Goal: Transaction & Acquisition: Purchase product/service

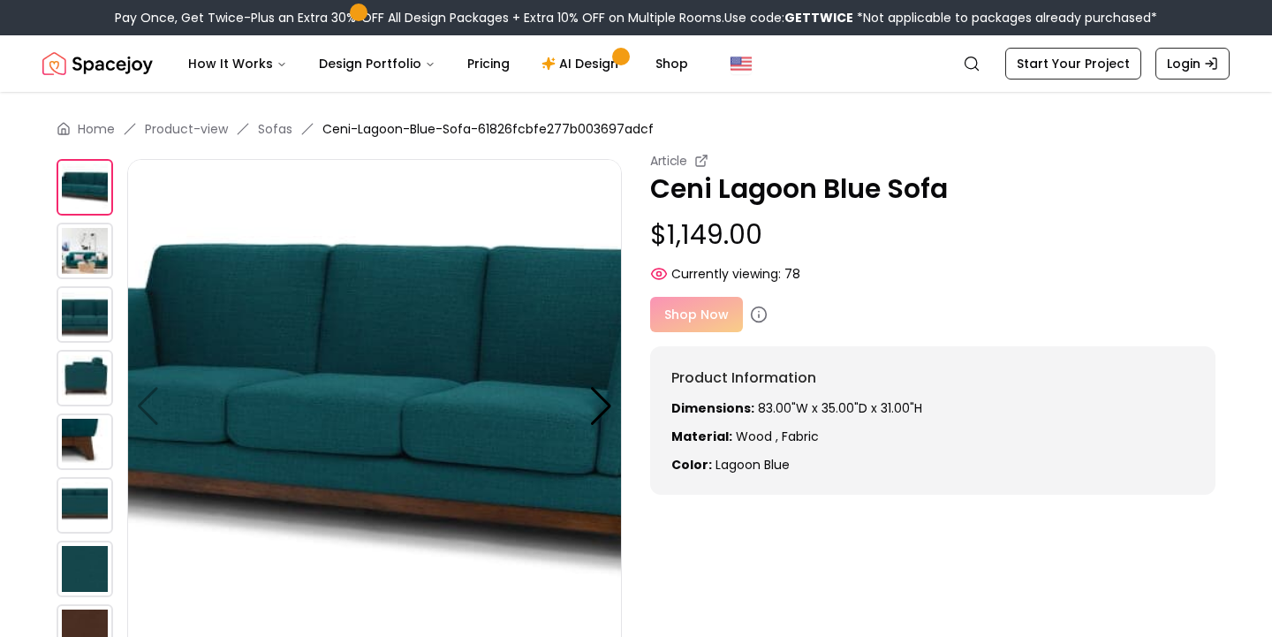
click at [604, 400] on div at bounding box center [601, 406] width 24 height 39
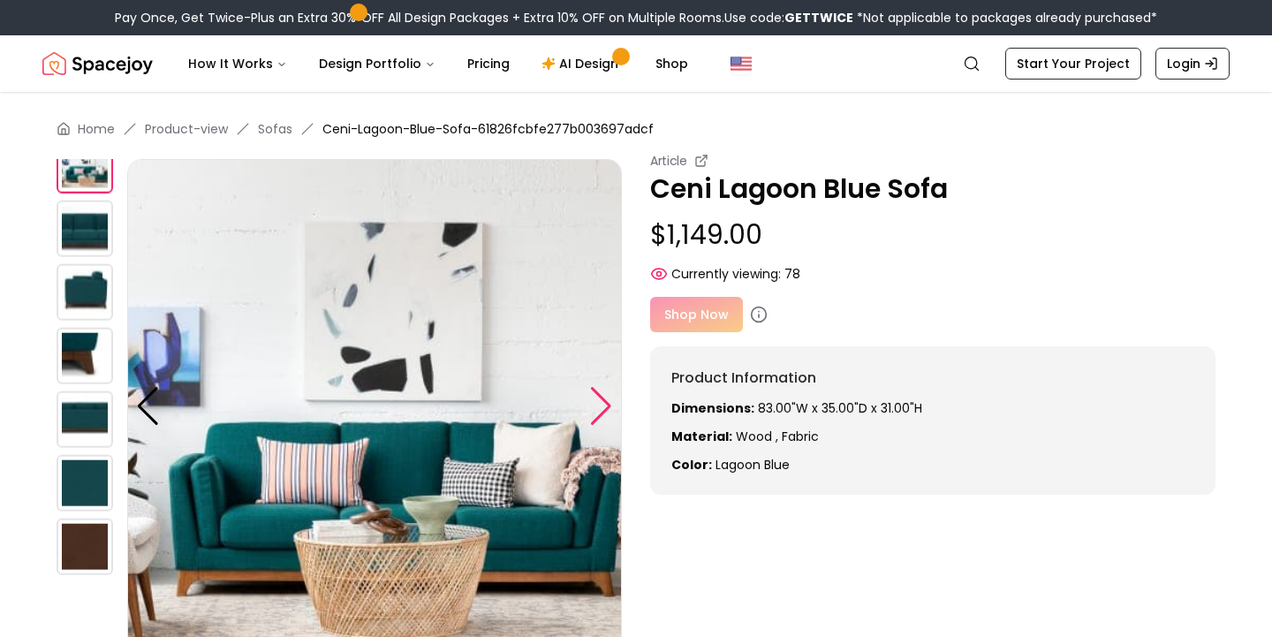
click at [604, 401] on div at bounding box center [601, 406] width 24 height 39
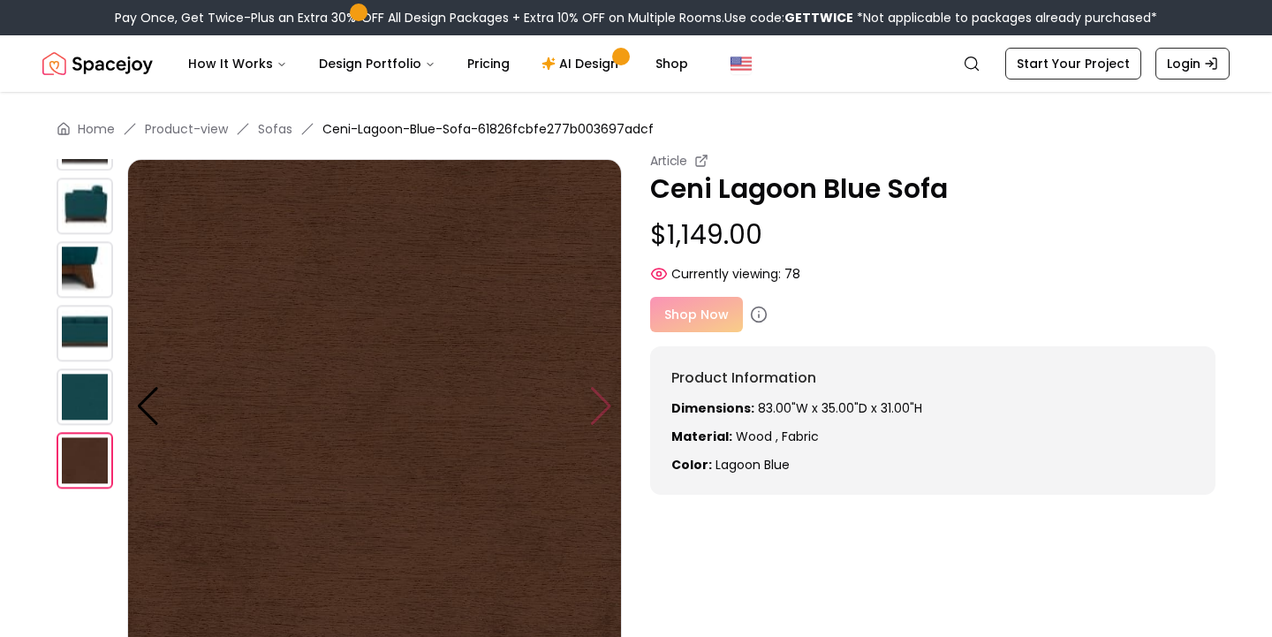
click at [604, 401] on img at bounding box center [374, 406] width 494 height 494
click at [593, 409] on img at bounding box center [374, 406] width 494 height 494
click at [155, 398] on div at bounding box center [148, 406] width 24 height 39
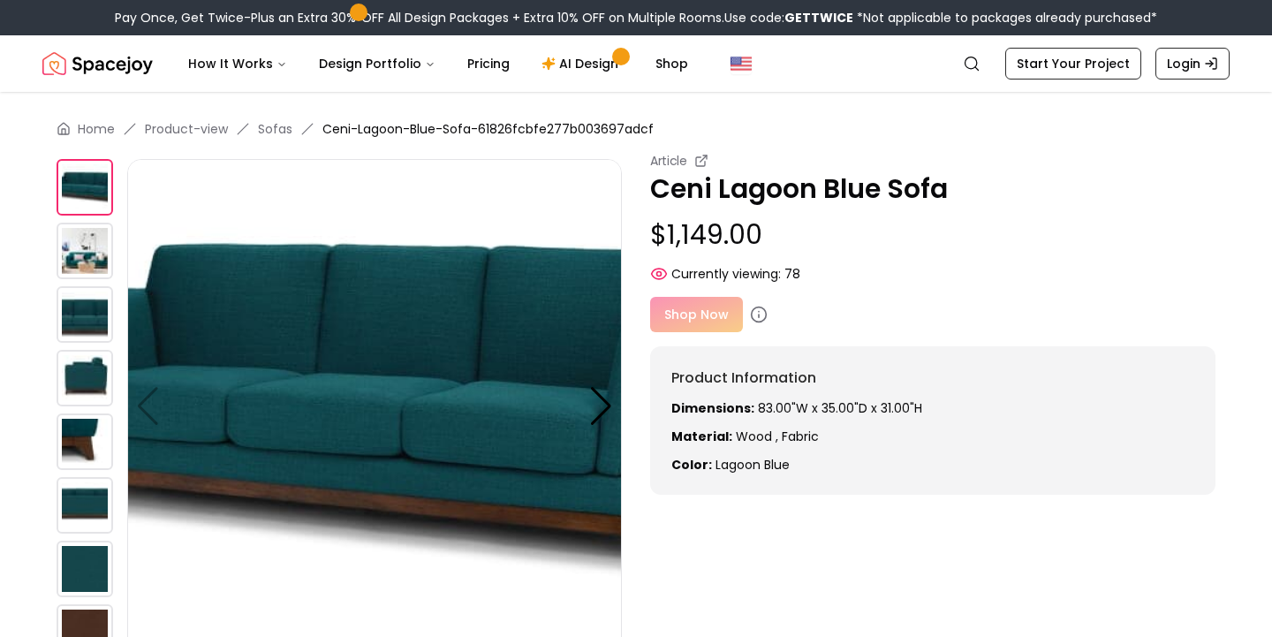
click at [155, 398] on img at bounding box center [374, 406] width 494 height 494
click at [136, 405] on img at bounding box center [374, 406] width 494 height 494
click at [74, 301] on img at bounding box center [85, 314] width 57 height 57
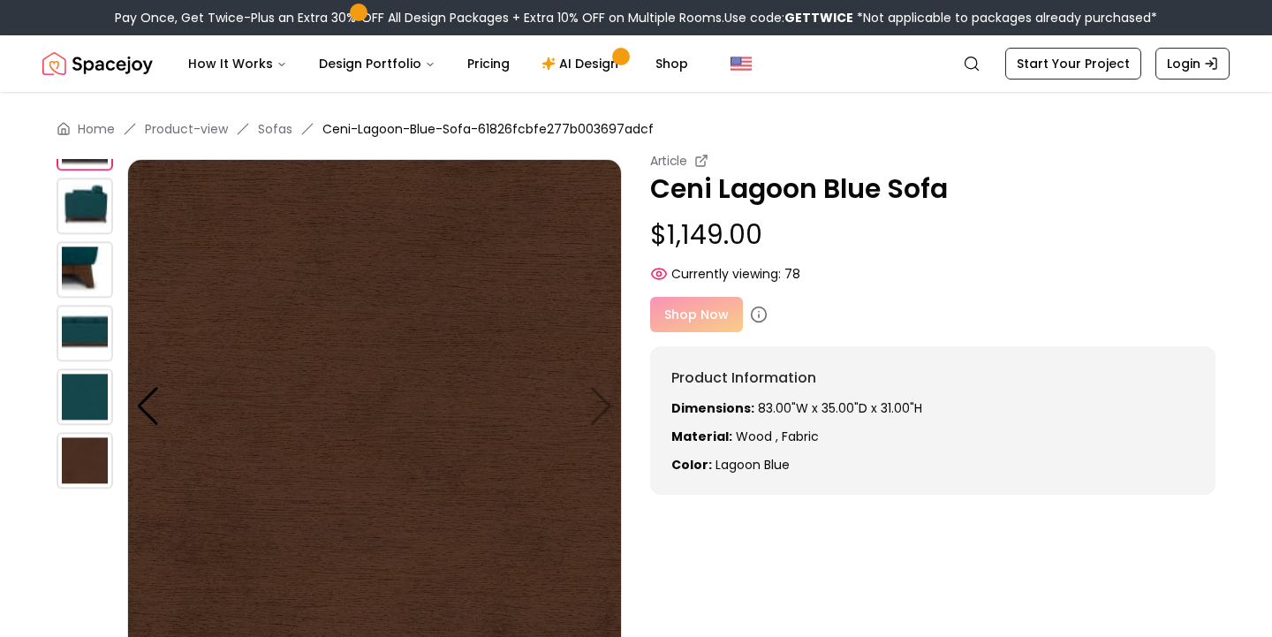
click at [103, 445] on img at bounding box center [85, 460] width 57 height 57
click at [79, 200] on img at bounding box center [85, 205] width 57 height 57
click at [92, 271] on img at bounding box center [85, 269] width 57 height 57
click at [81, 328] on img at bounding box center [85, 333] width 57 height 57
click at [81, 327] on img at bounding box center [85, 333] width 57 height 57
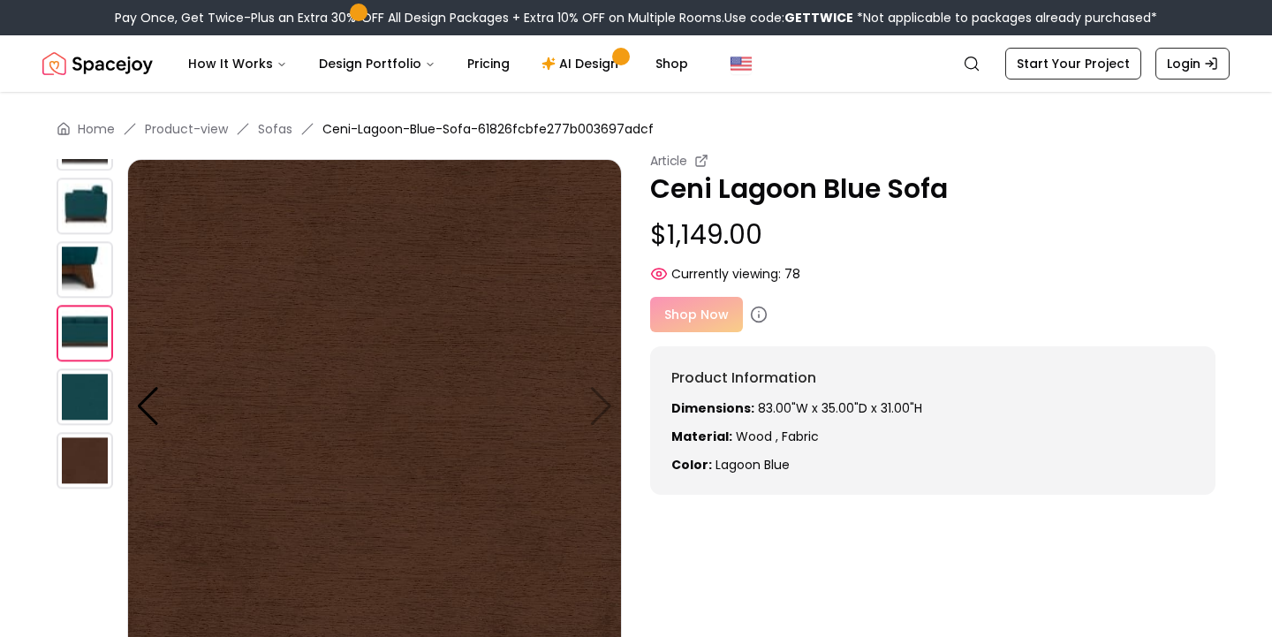
click at [82, 195] on img at bounding box center [85, 205] width 57 height 57
click at [152, 414] on div at bounding box center [148, 406] width 24 height 39
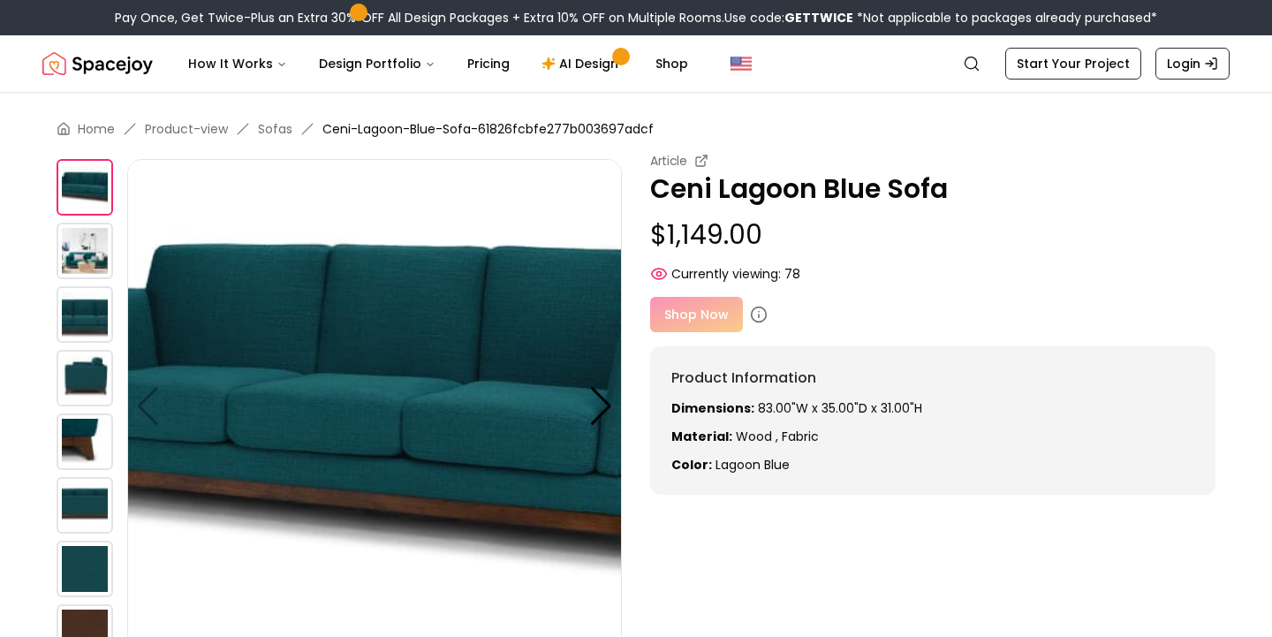
click at [152, 415] on img at bounding box center [374, 406] width 494 height 494
click at [600, 403] on div at bounding box center [601, 406] width 24 height 39
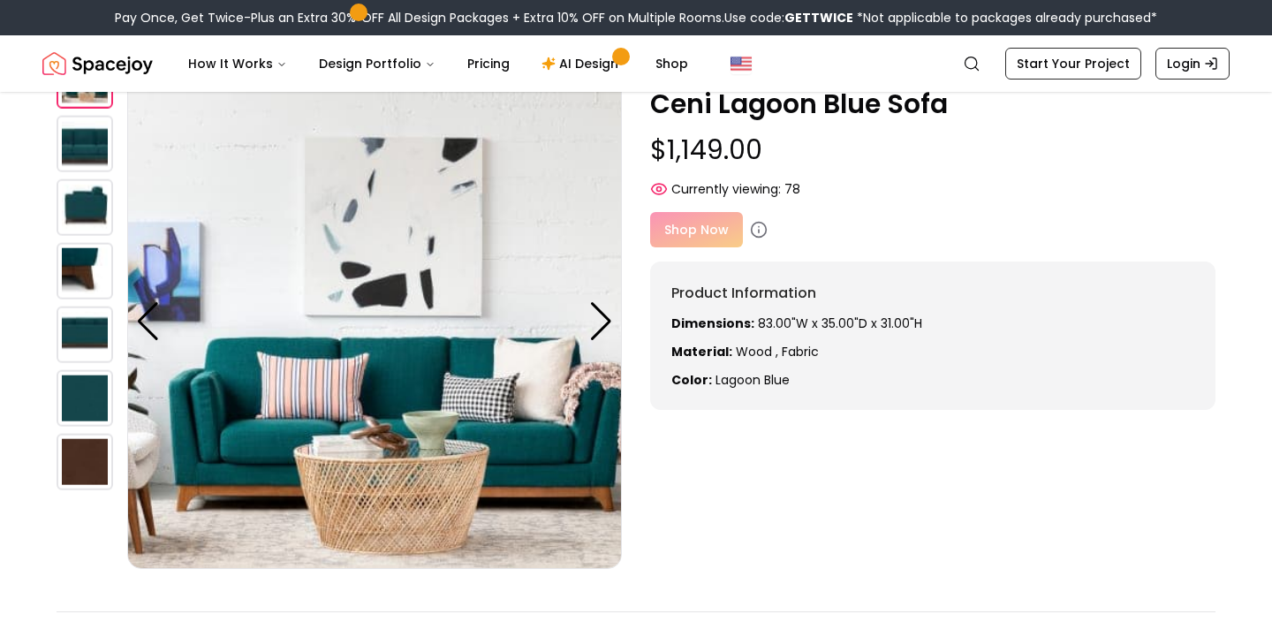
scroll to position [83, 0]
